Goal: Complete application form

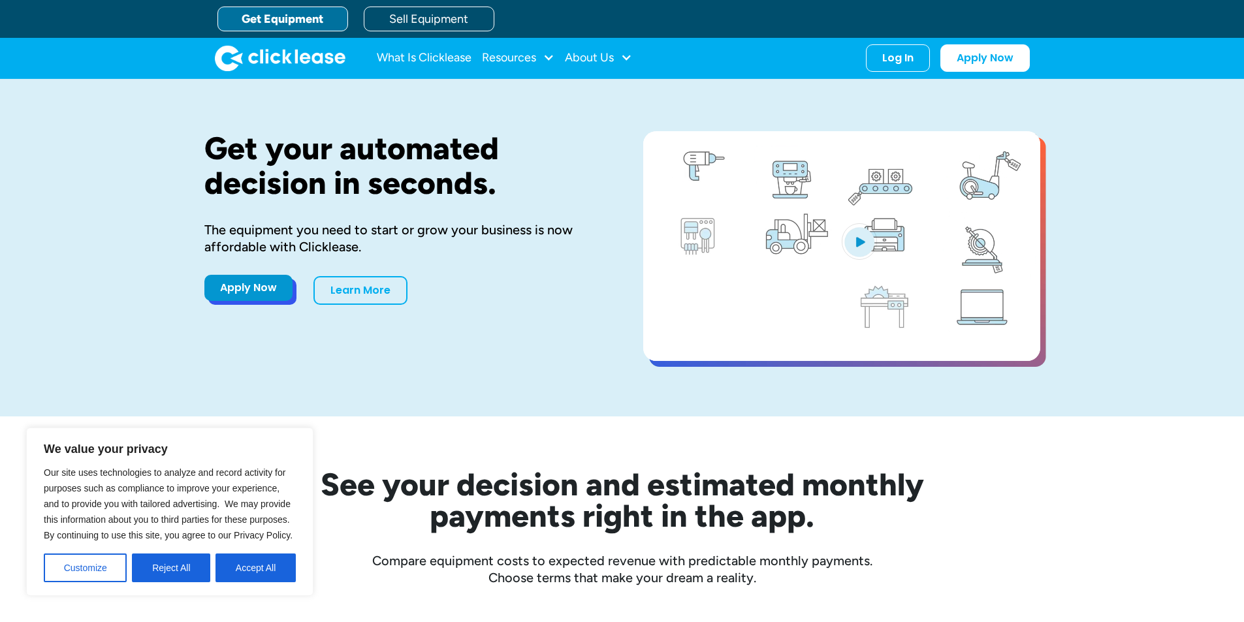
click at [280, 295] on link "Apply Now" at bounding box center [248, 288] width 88 height 26
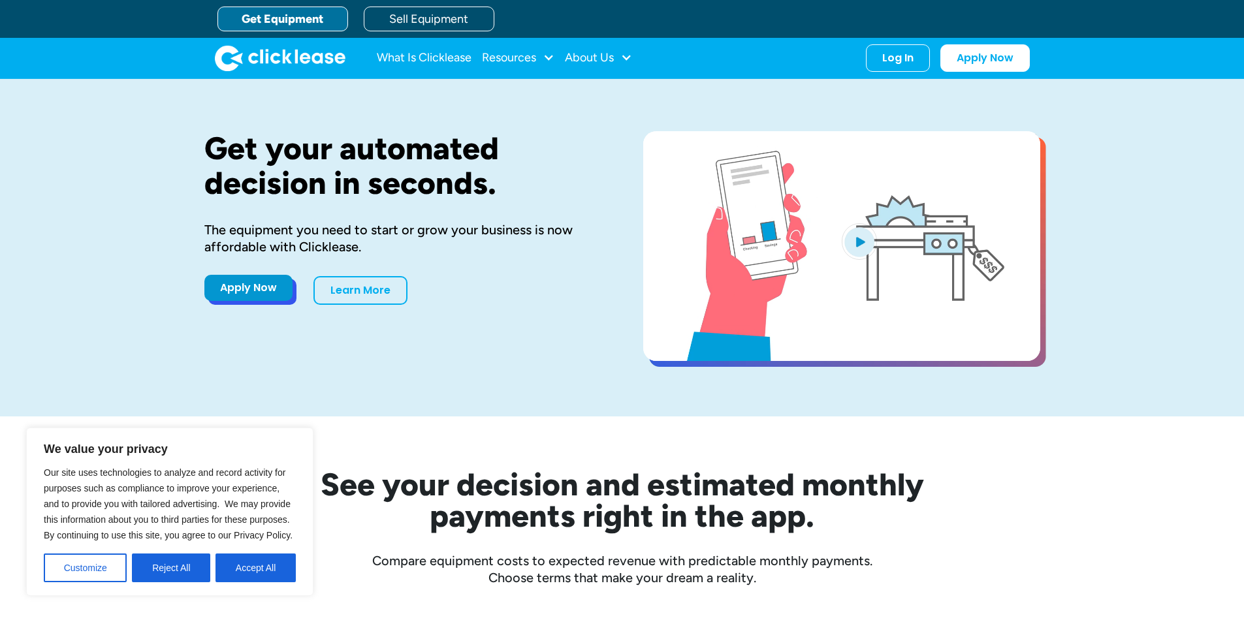
click at [255, 291] on link "Apply Now" at bounding box center [248, 288] width 88 height 26
